Goal: Transaction & Acquisition: Purchase product/service

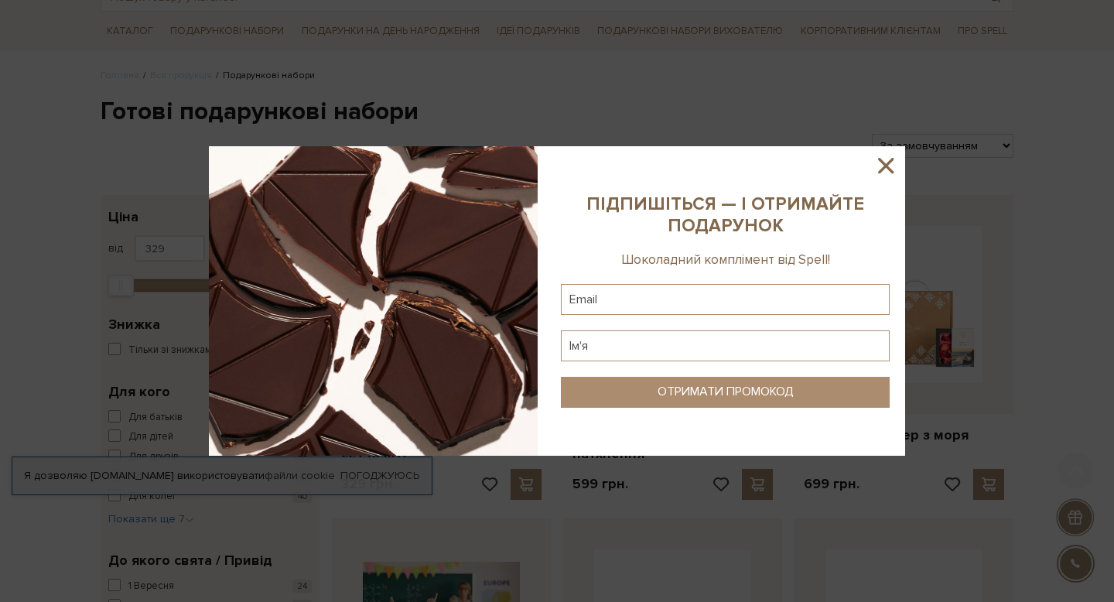
scroll to position [129, 0]
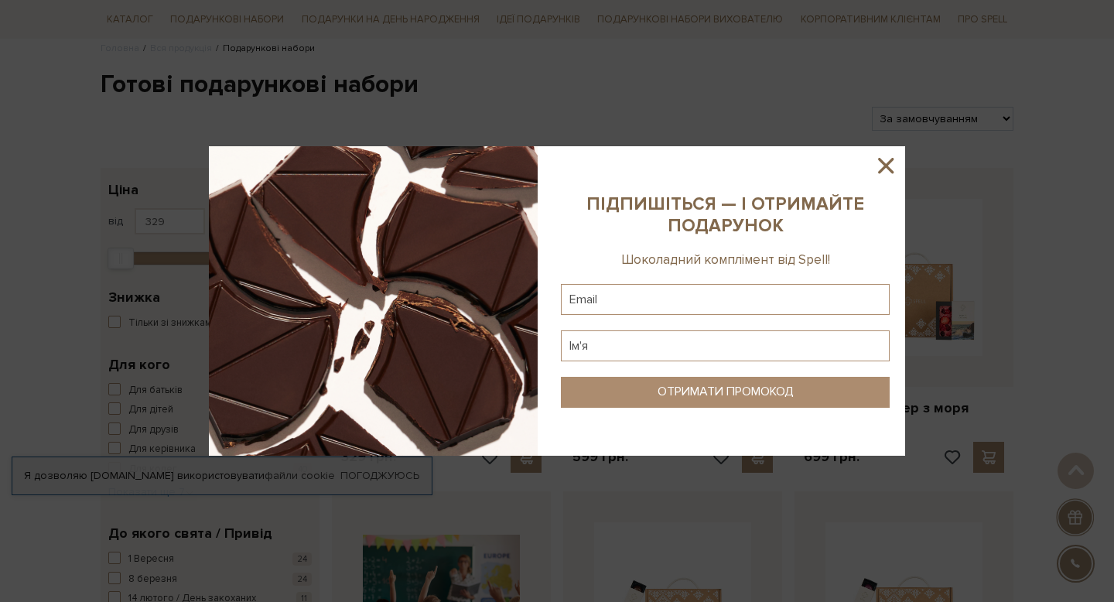
click at [881, 169] on icon at bounding box center [886, 165] width 26 height 26
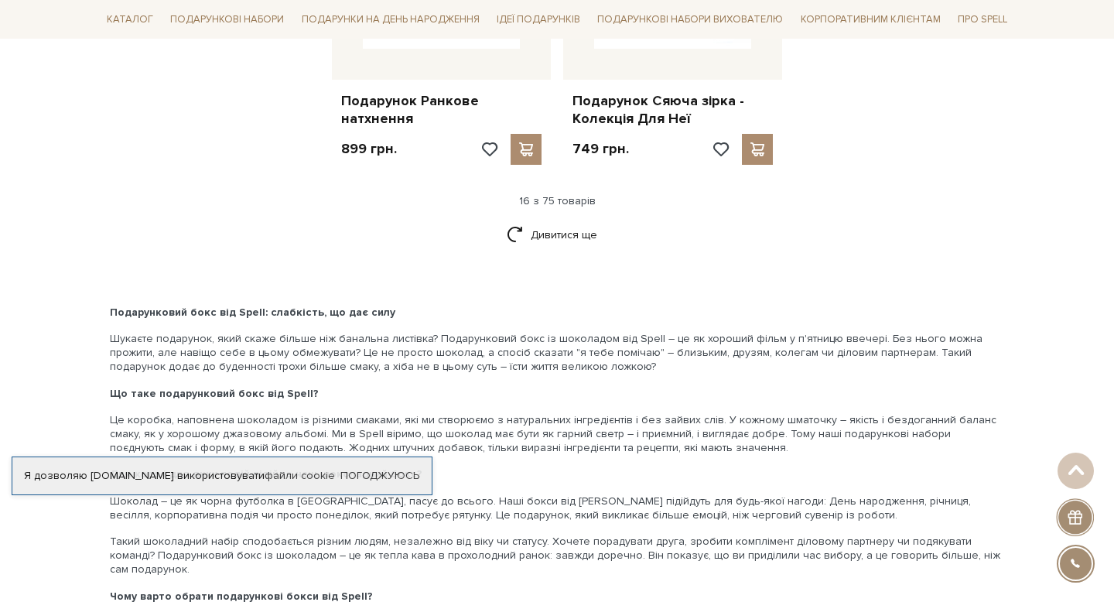
scroll to position [2069, 0]
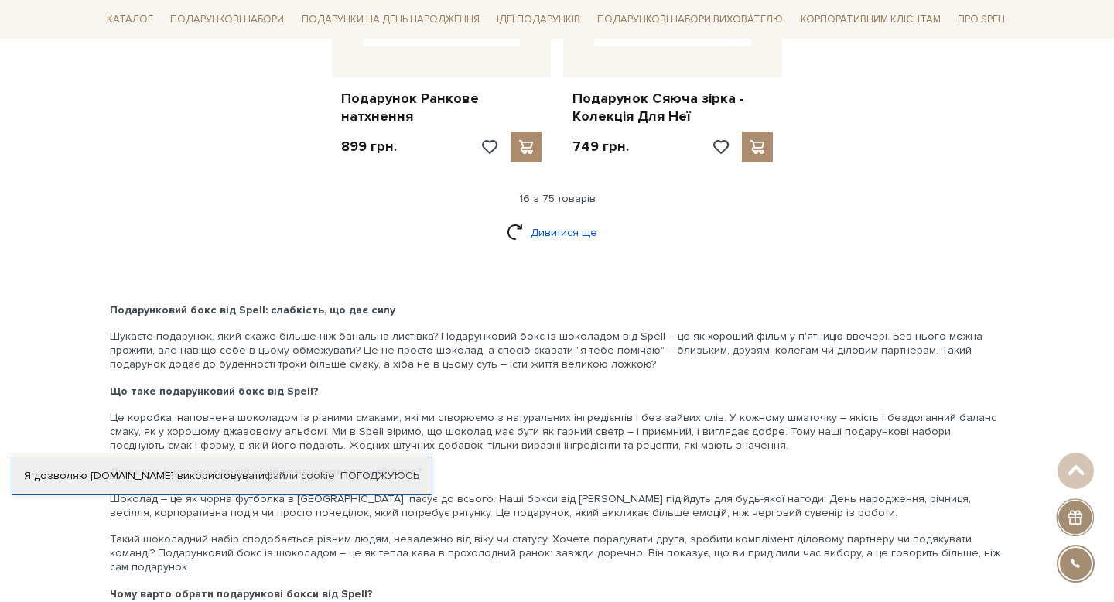
click at [557, 224] on link "Дивитися ще" at bounding box center [557, 232] width 101 height 27
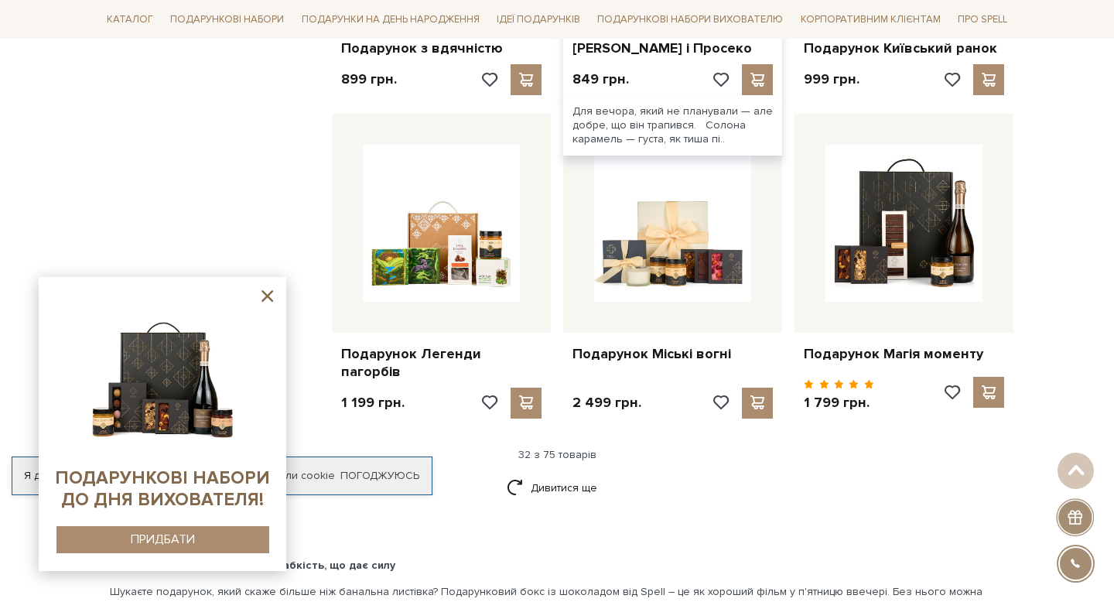
scroll to position [3559, 0]
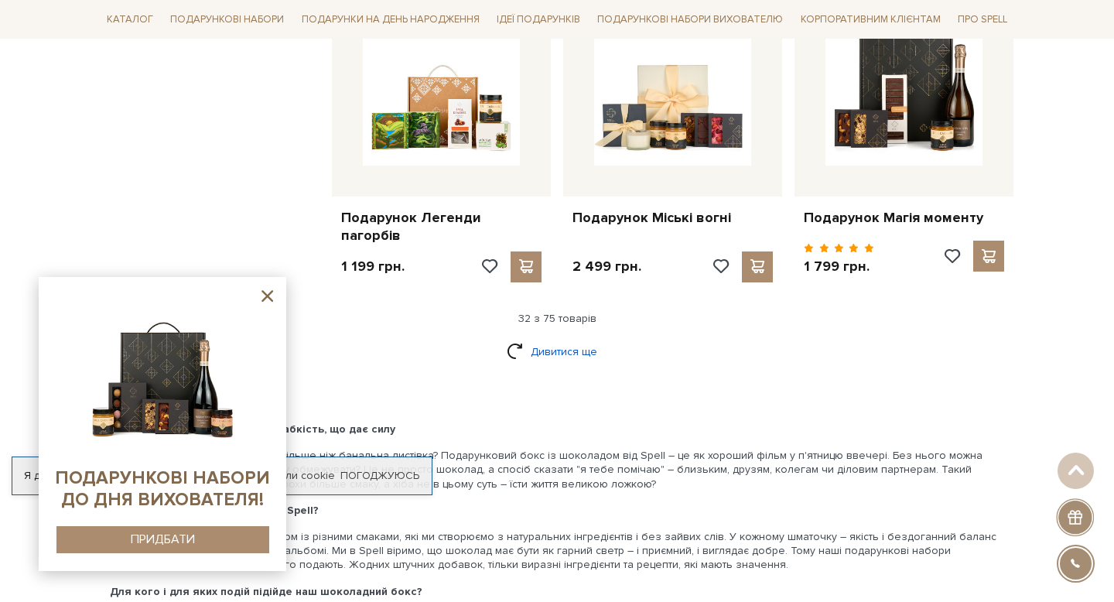
click at [568, 354] on link "Дивитися ще" at bounding box center [557, 351] width 101 height 27
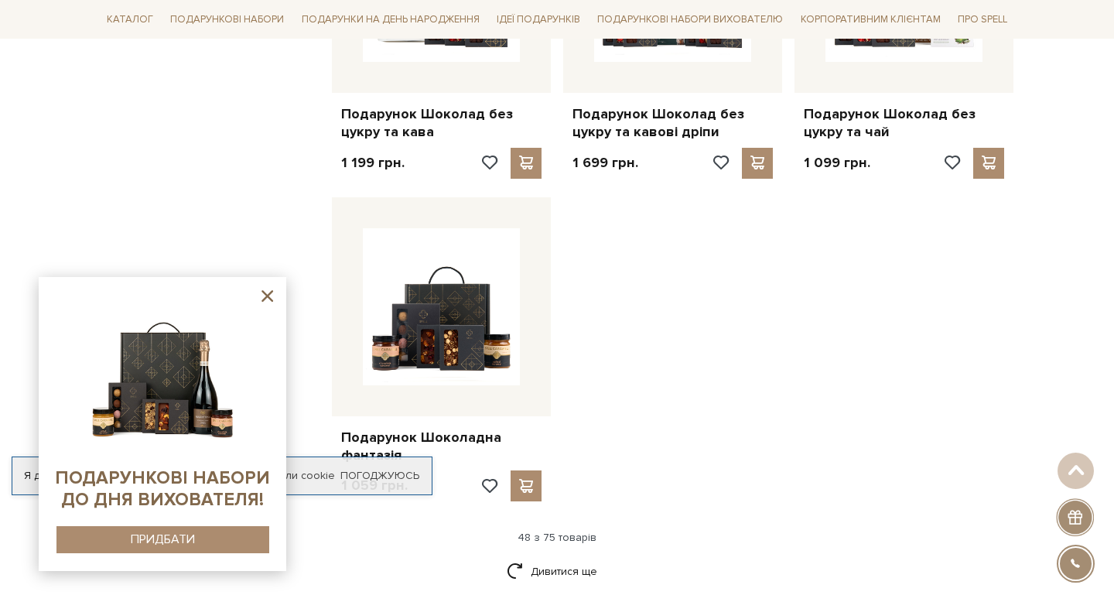
scroll to position [5307, 0]
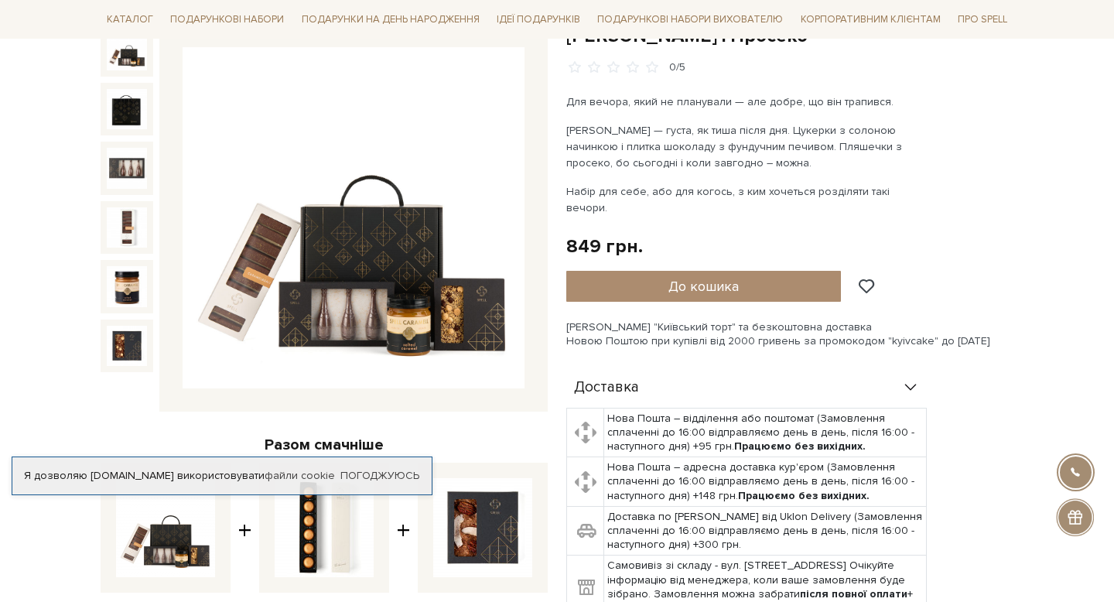
scroll to position [244, 0]
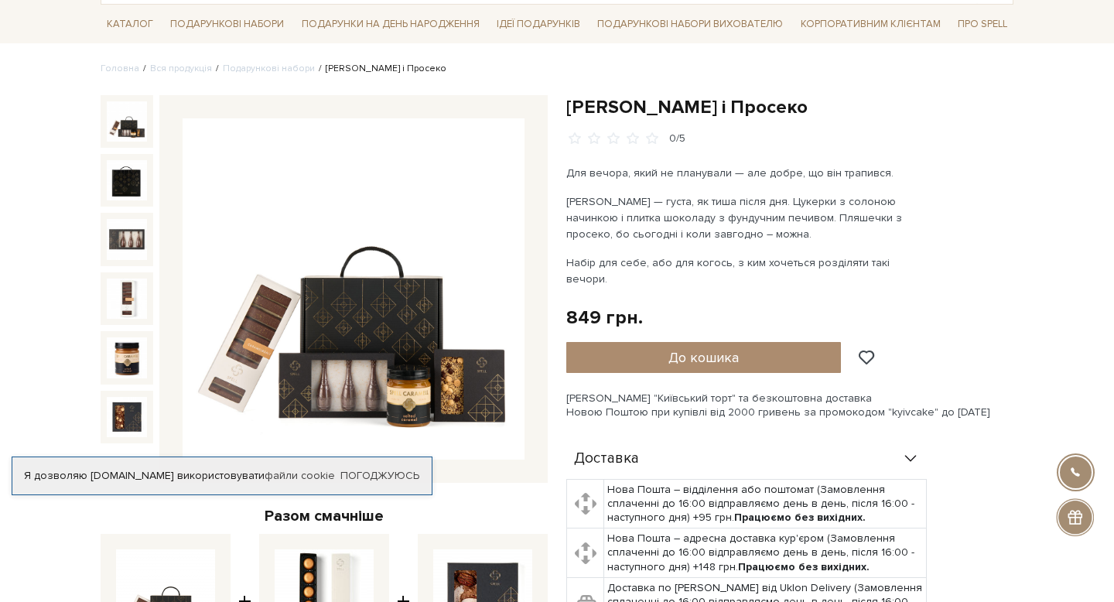
scroll to position [108, 0]
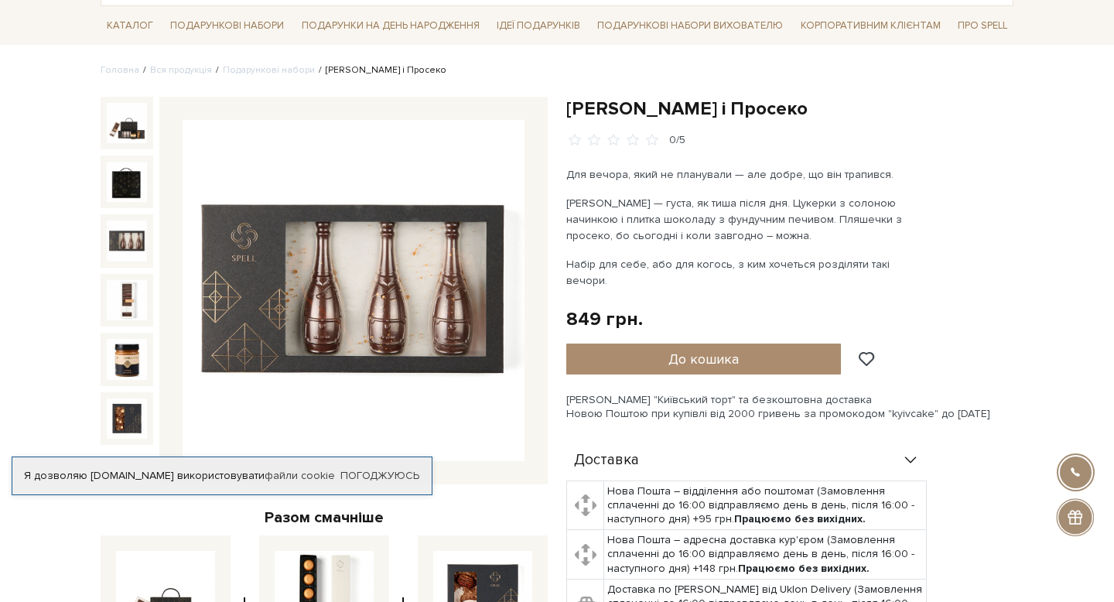
click at [133, 235] on img at bounding box center [127, 241] width 40 height 40
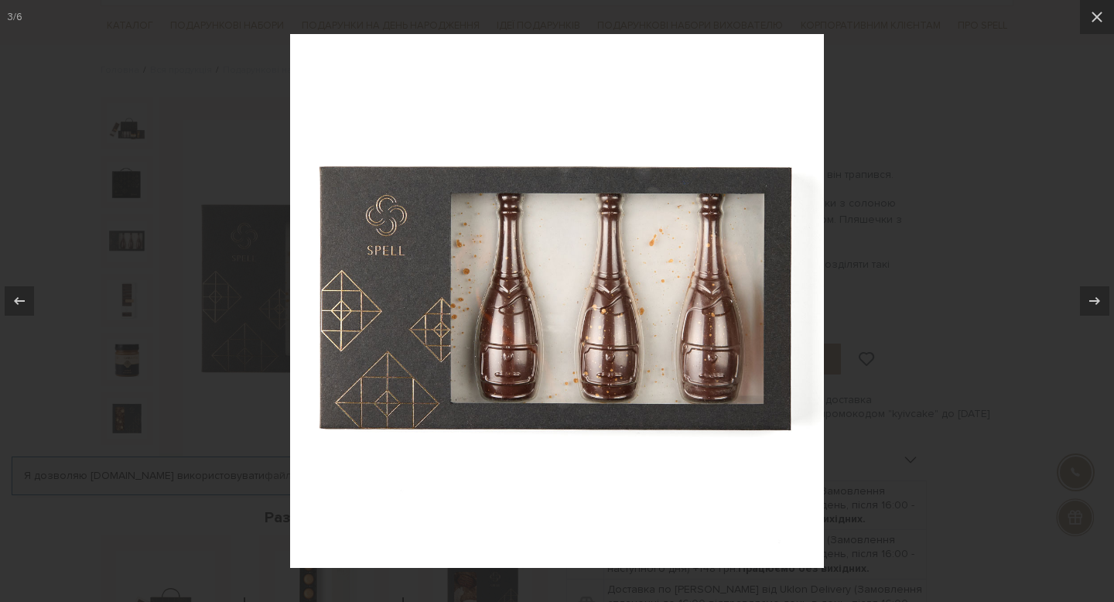
click at [994, 163] on div at bounding box center [557, 301] width 1114 height 602
